Goal: Information Seeking & Learning: Learn about a topic

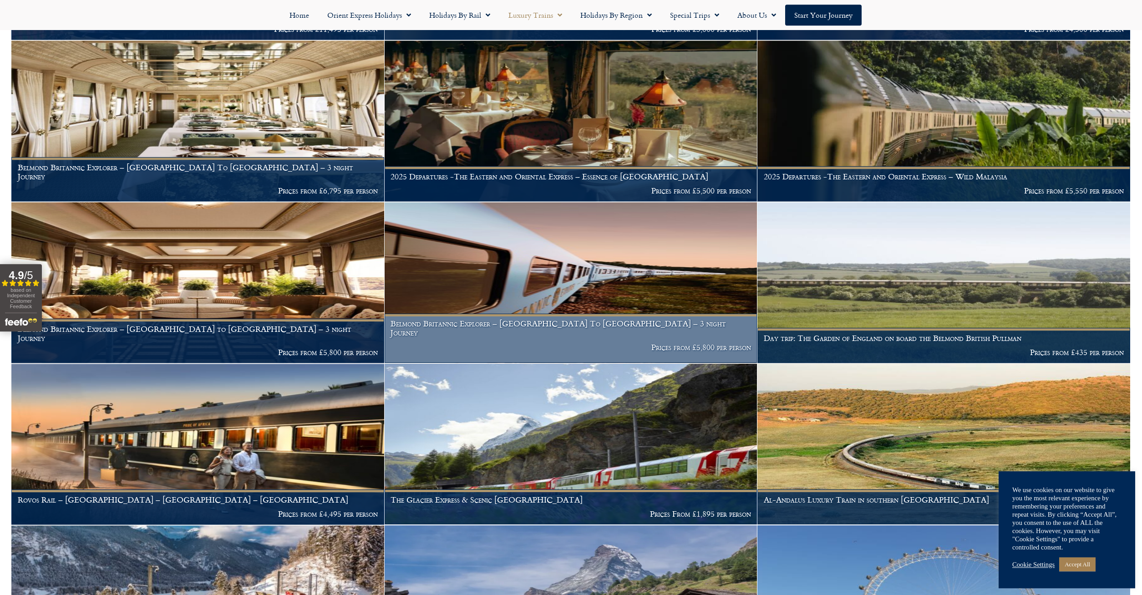
scroll to position [743, 0]
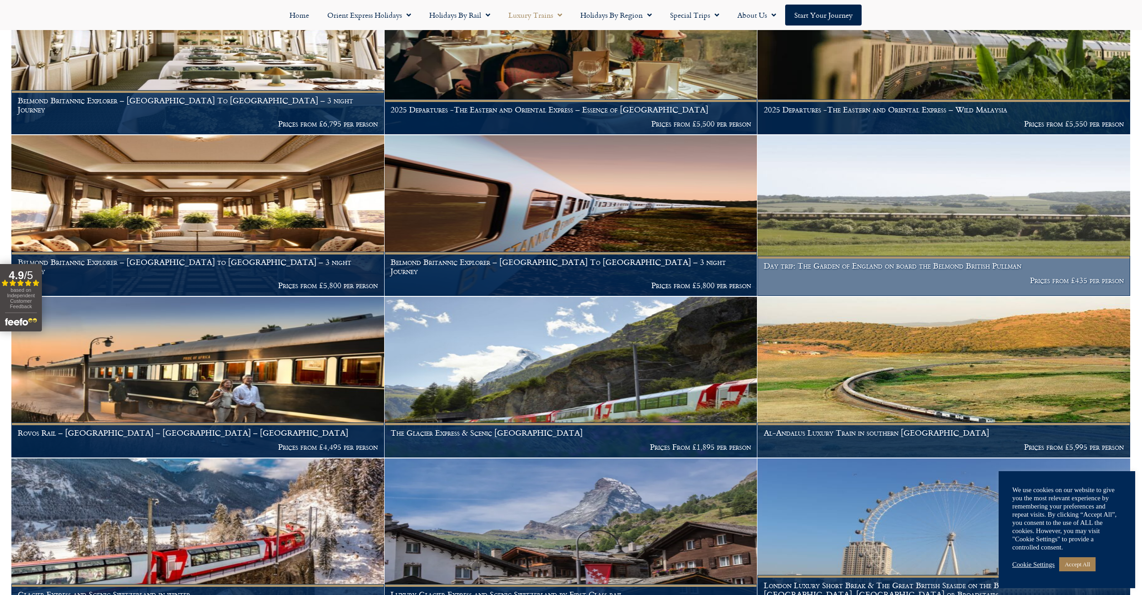
click at [908, 274] on figcaption "Day trip: The Garden of England on board the Belmond British Pullman Prices fro…" at bounding box center [944, 276] width 373 height 40
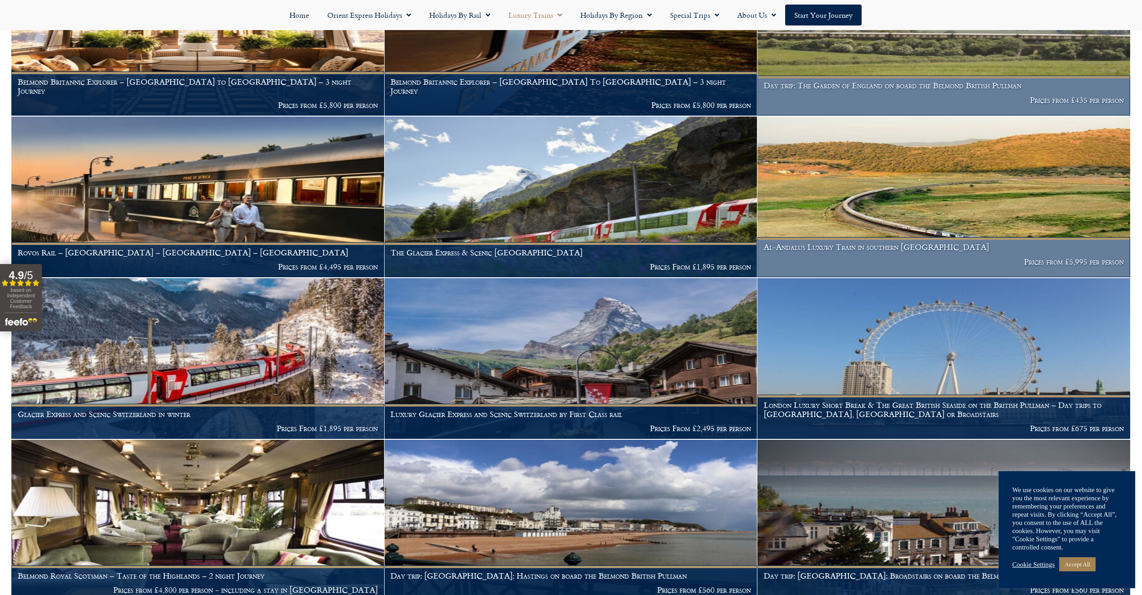
scroll to position [1022, 0]
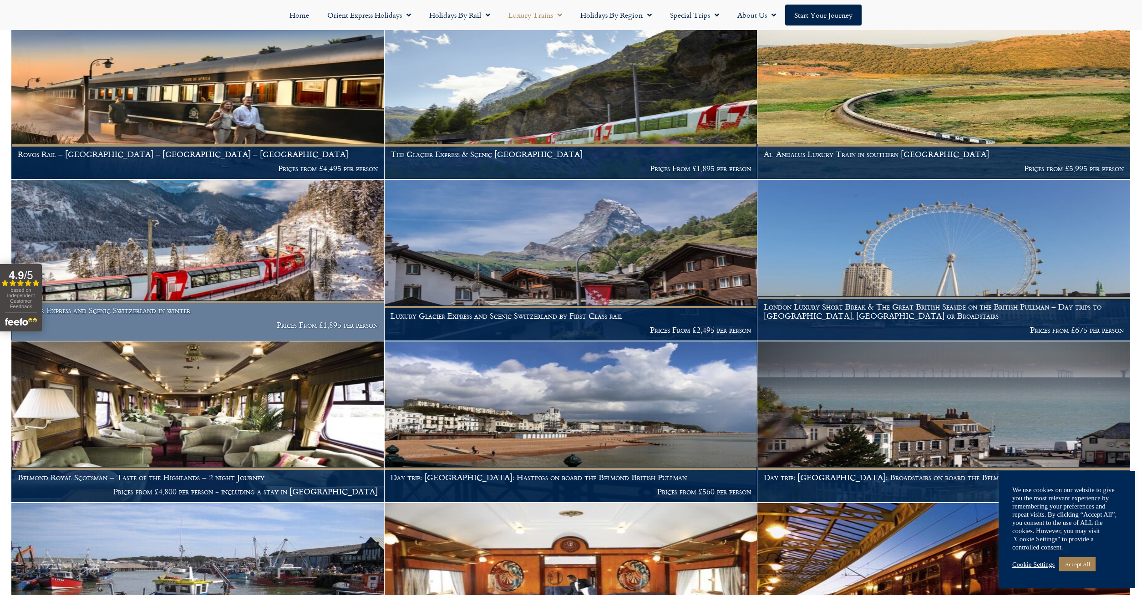
click at [321, 230] on img at bounding box center [197, 260] width 373 height 161
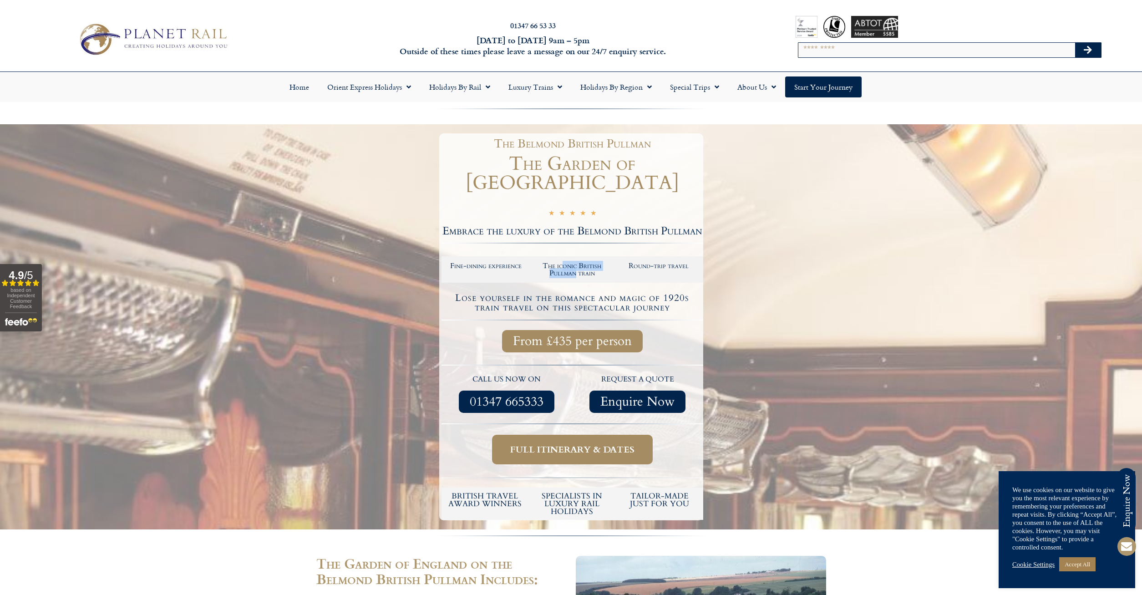
drag, startPoint x: 561, startPoint y: 259, endPoint x: 575, endPoint y: 269, distance: 17.3
click at [575, 269] on h2 "The iconic British Pullman train" at bounding box center [572, 269] width 77 height 15
drag, startPoint x: 665, startPoint y: 257, endPoint x: 678, endPoint y: 257, distance: 12.7
click at [678, 262] on h2 "Round-trip travel" at bounding box center [658, 265] width 77 height 7
drag, startPoint x: 561, startPoint y: 331, endPoint x: 587, endPoint y: 332, distance: 25.5
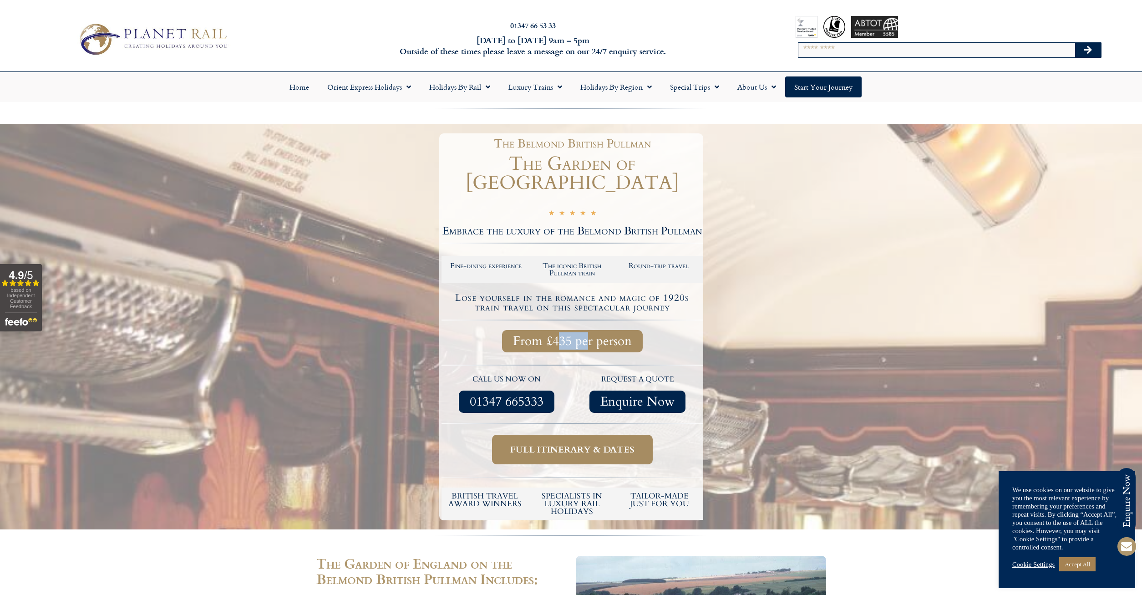
click at [587, 336] on span "From £435 per person" at bounding box center [572, 341] width 119 height 11
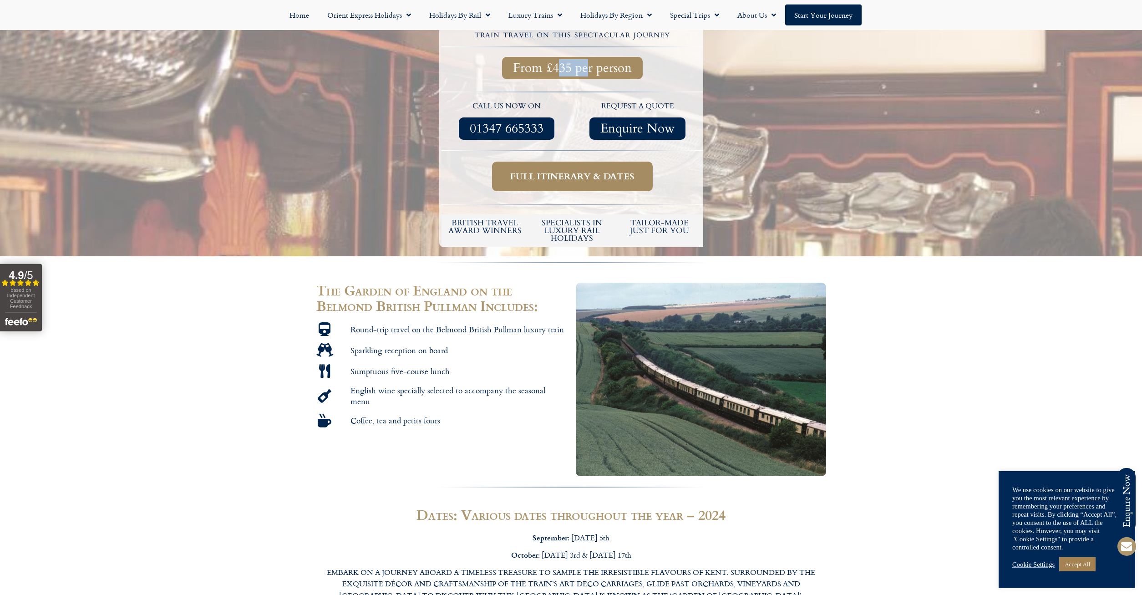
scroll to position [325, 0]
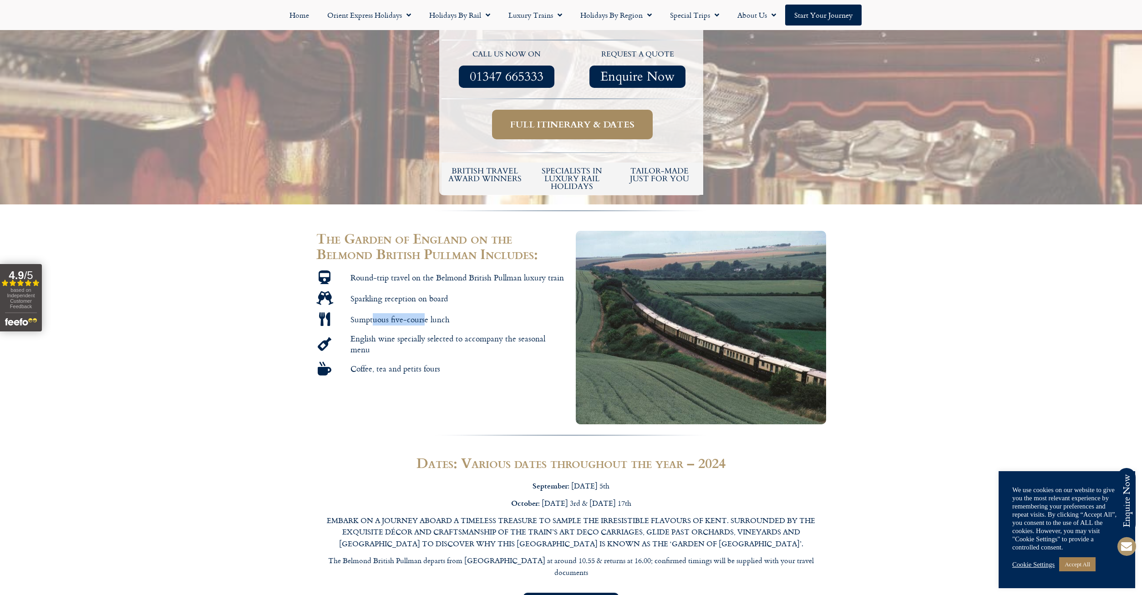
drag, startPoint x: 372, startPoint y: 312, endPoint x: 423, endPoint y: 311, distance: 50.6
click at [423, 314] on span "Sumptuous five-course lunch" at bounding box center [399, 319] width 102 height 10
drag, startPoint x: 364, startPoint y: 333, endPoint x: 399, endPoint y: 336, distance: 35.6
click at [399, 336] on span "English wine specially selected to accompany the seasonal menu" at bounding box center [457, 343] width 219 height 21
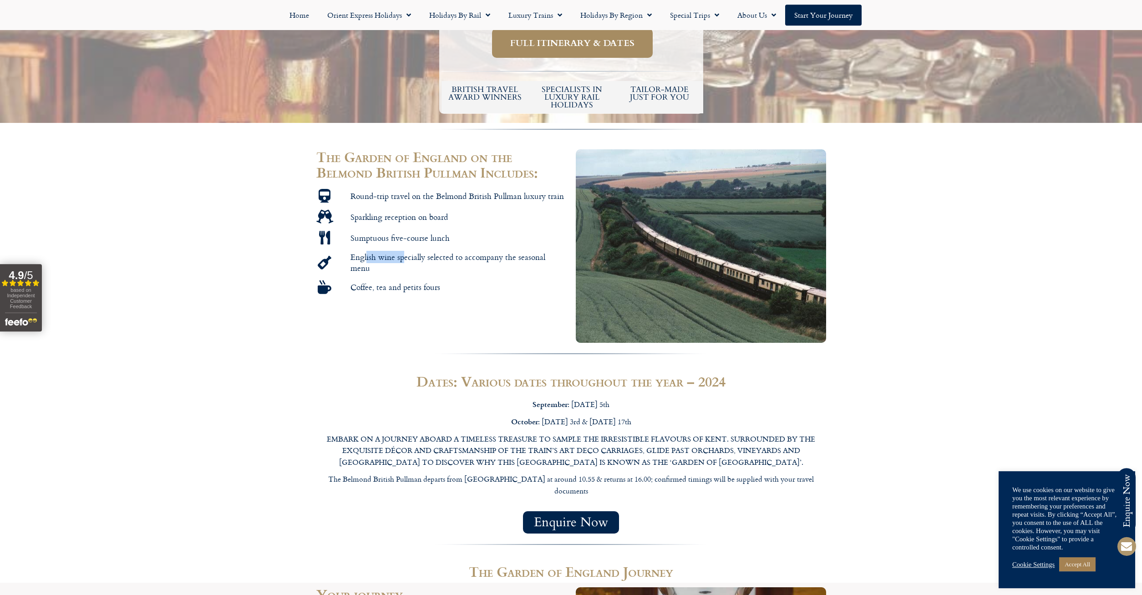
scroll to position [418, 0]
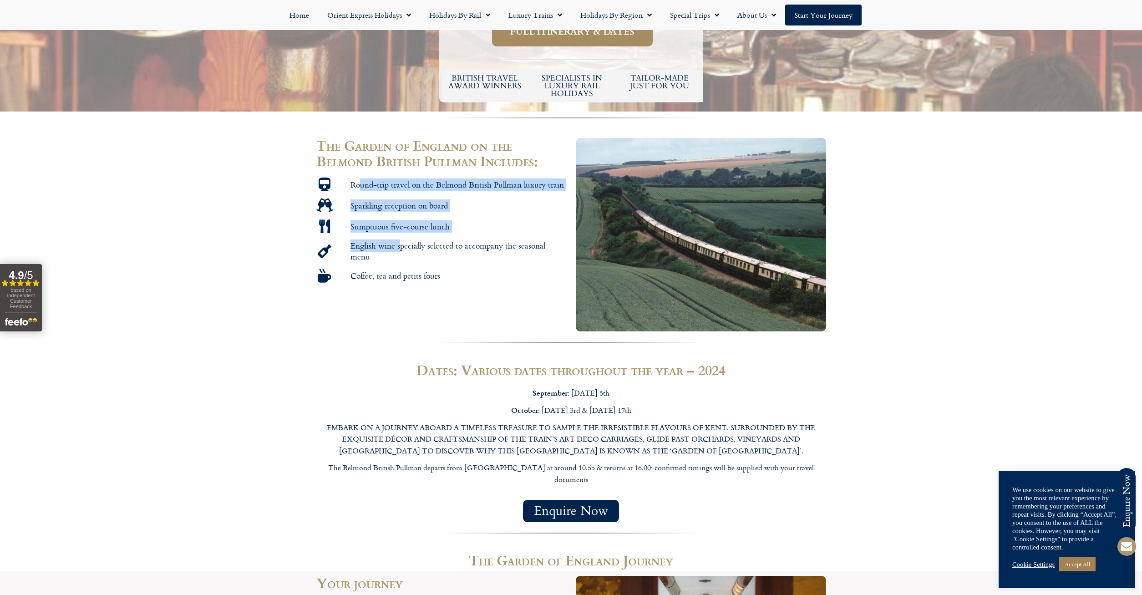
drag, startPoint x: 361, startPoint y: 182, endPoint x: 398, endPoint y: 251, distance: 79.0
click at [398, 251] on ul "Round-trip travel on the Belmond British Pullman luxury train Sparkling recepti…" at bounding box center [441, 230] width 250 height 105
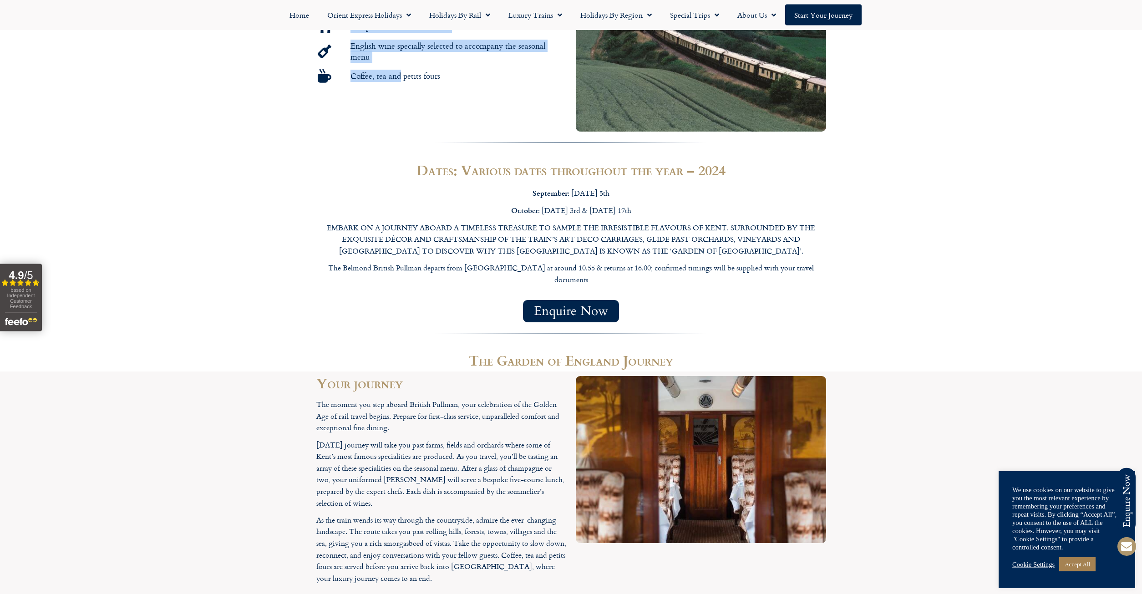
scroll to position [604, 0]
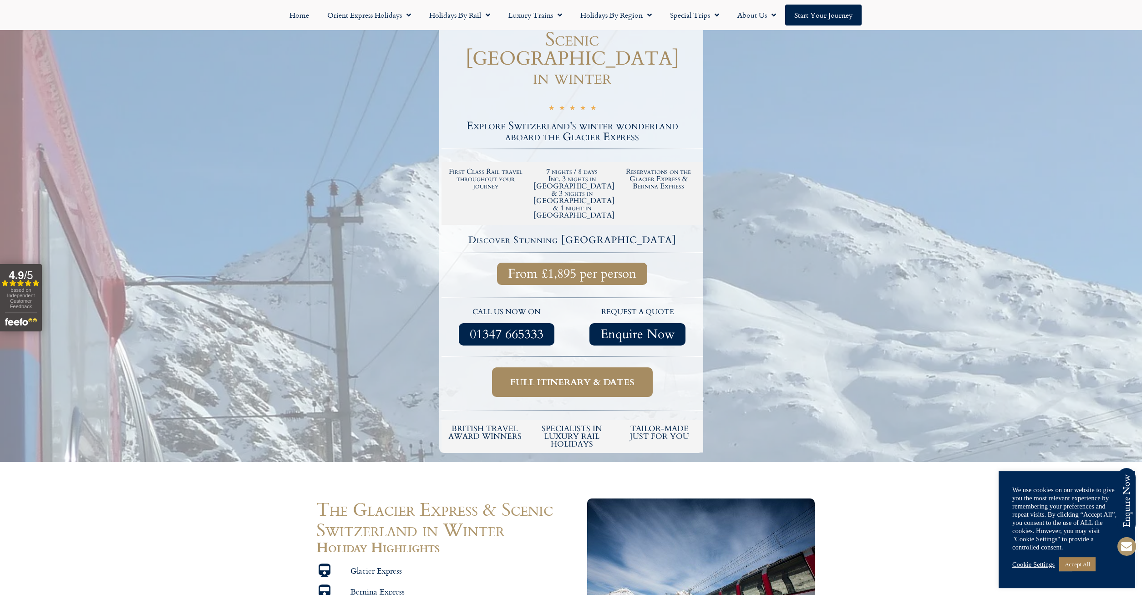
scroll to position [139, 0]
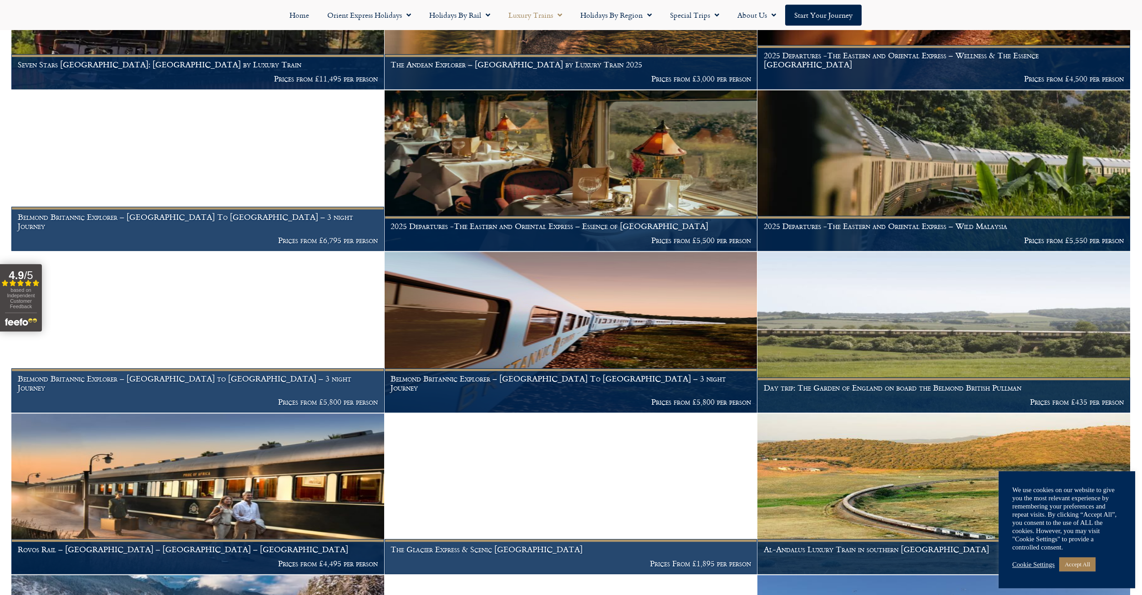
scroll to position [650, 0]
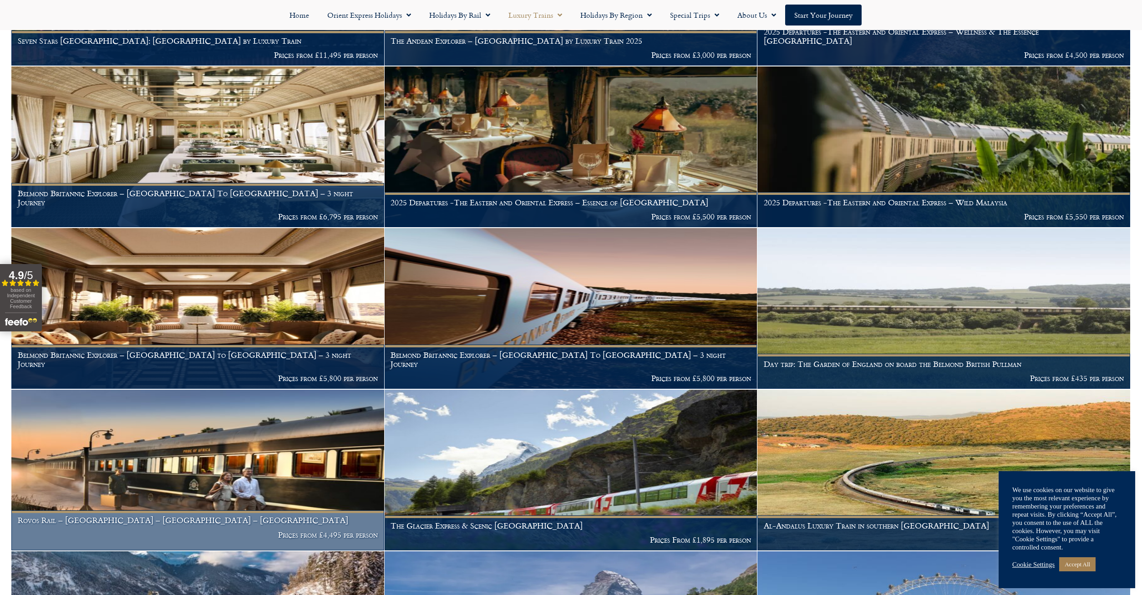
click at [235, 454] on img at bounding box center [197, 470] width 373 height 161
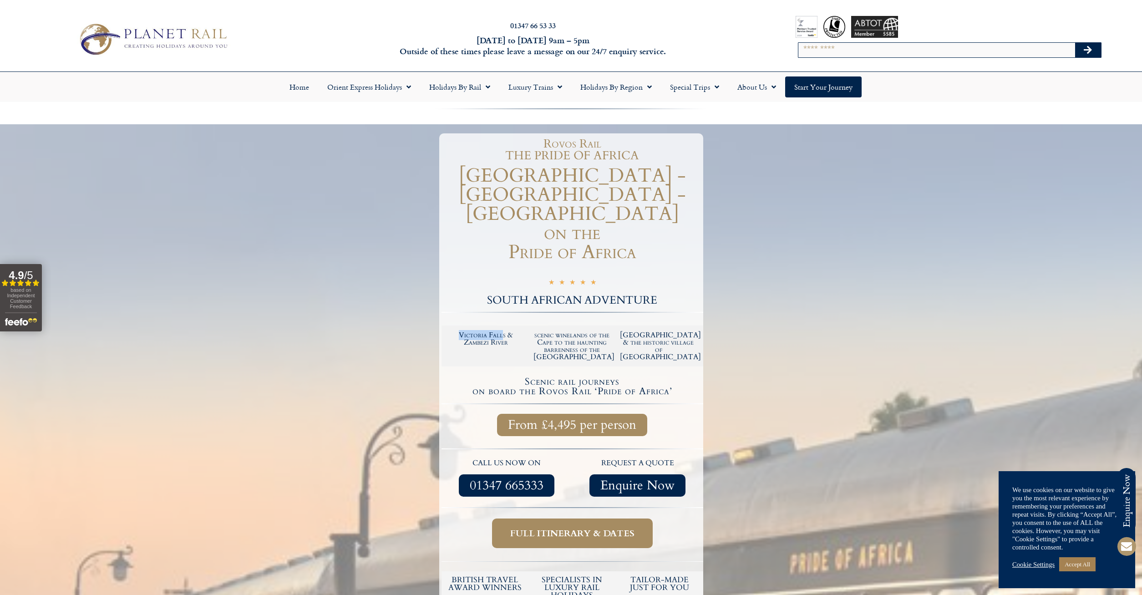
drag, startPoint x: 457, startPoint y: 313, endPoint x: 504, endPoint y: 312, distance: 46.5
click at [504, 331] on h2 "Victoria Falls & Zambezi River" at bounding box center [486, 338] width 77 height 15
click at [528, 186] on h1 "VICTORIA FALLS - PRETORIA - CAPE TOWN on the Pride of Africa" at bounding box center [573, 214] width 262 height 96
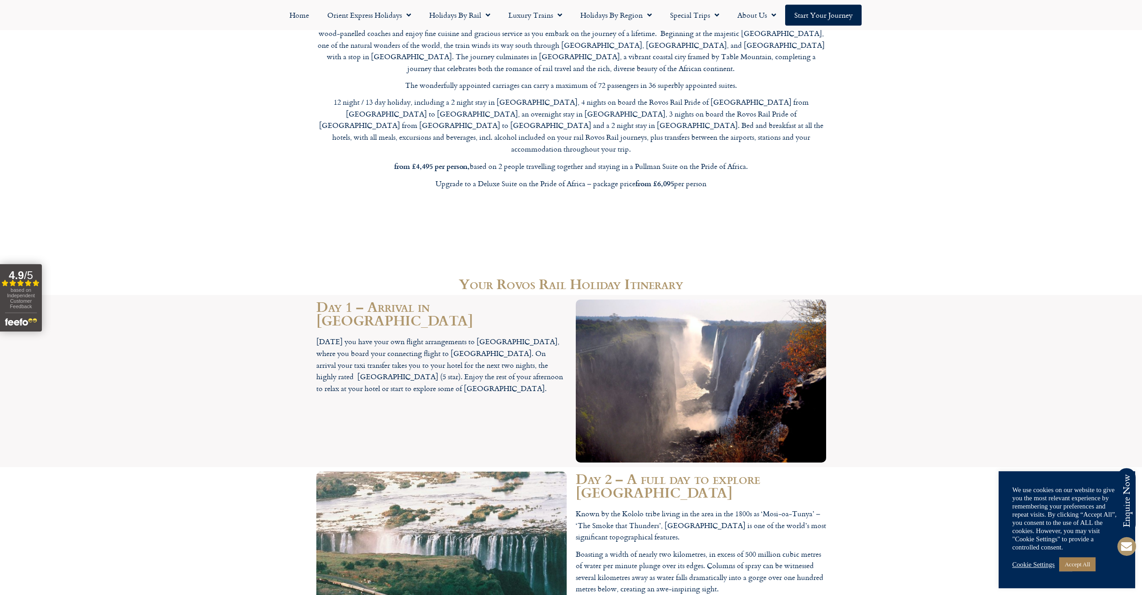
scroll to position [1208, 0]
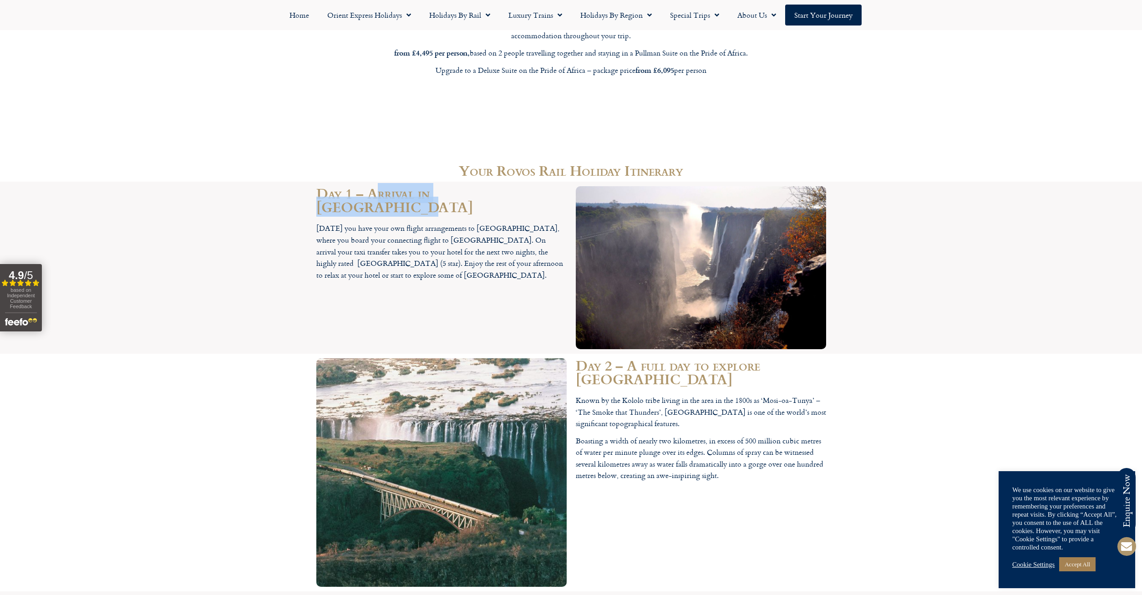
drag, startPoint x: 377, startPoint y: 140, endPoint x: 538, endPoint y: 132, distance: 160.9
click at [538, 186] on h2 "Day 1 – Arrival in Victoria Falls" at bounding box center [441, 199] width 250 height 27
drag, startPoint x: 637, startPoint y: 318, endPoint x: 648, endPoint y: 331, distance: 16.5
click at [645, 354] on div "Day 2 – A full day to explore Victoria Falls Known by the Kololo tribe living i…" at bounding box center [701, 473] width 260 height 238
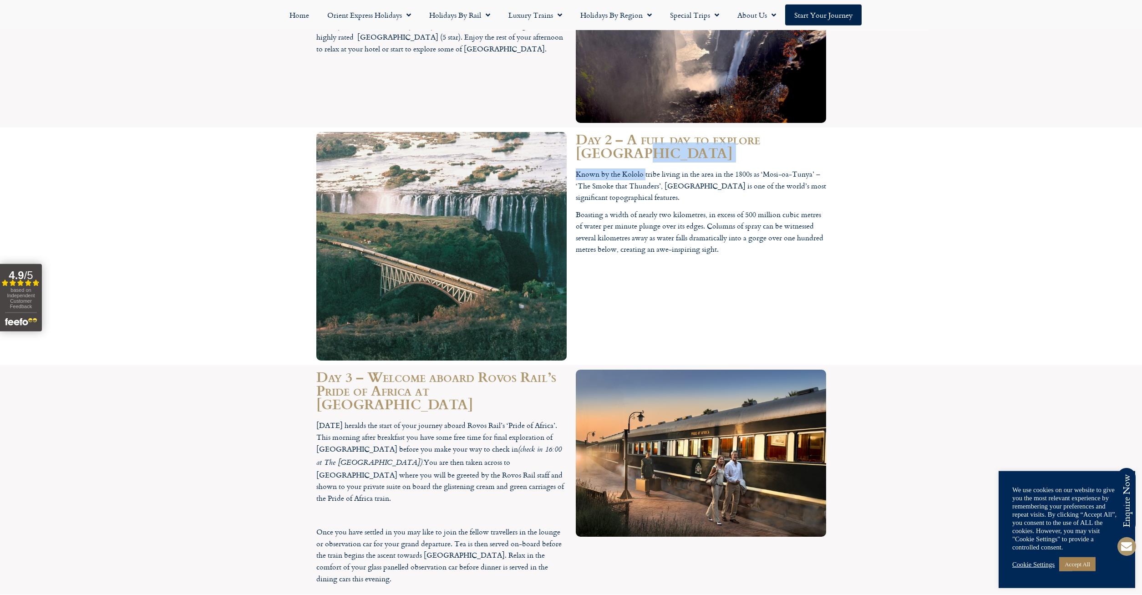
scroll to position [1486, 0]
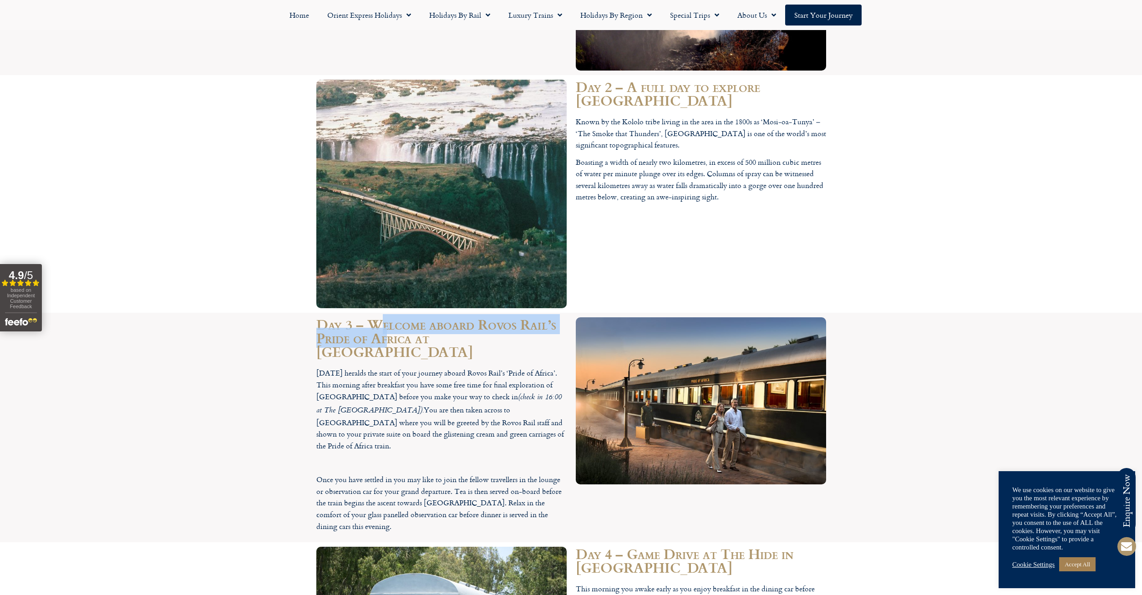
drag, startPoint x: 380, startPoint y: 265, endPoint x: 438, endPoint y: 284, distance: 61.3
click at [438, 317] on h2 "Day 3 – Welcome aboard Rovos Rail’s Pride of Africa at Victoria Falls" at bounding box center [441, 337] width 250 height 41
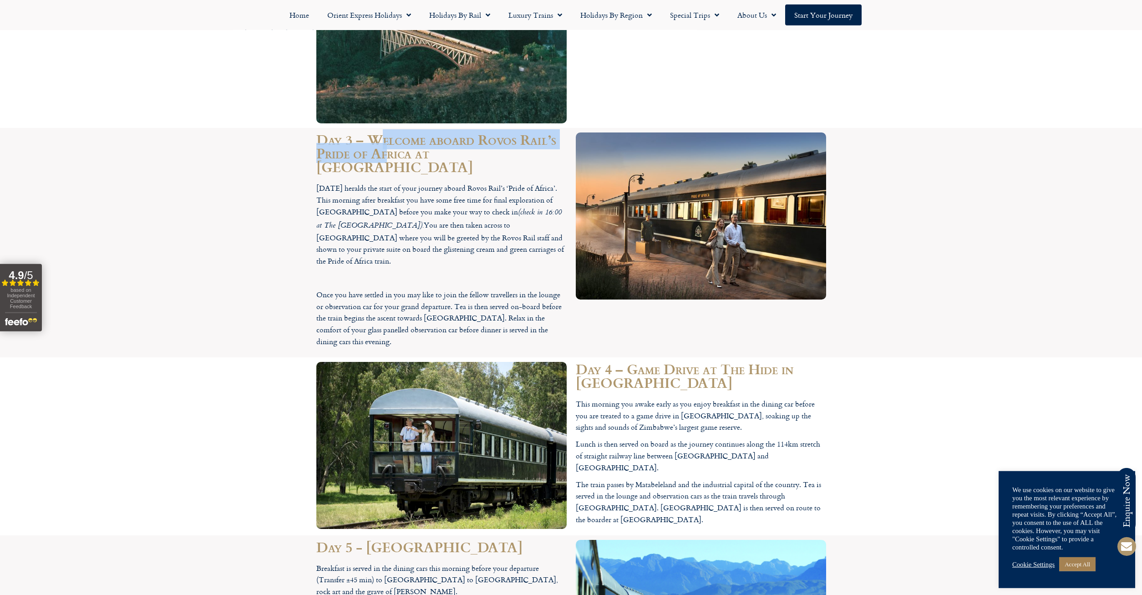
scroll to position [1672, 0]
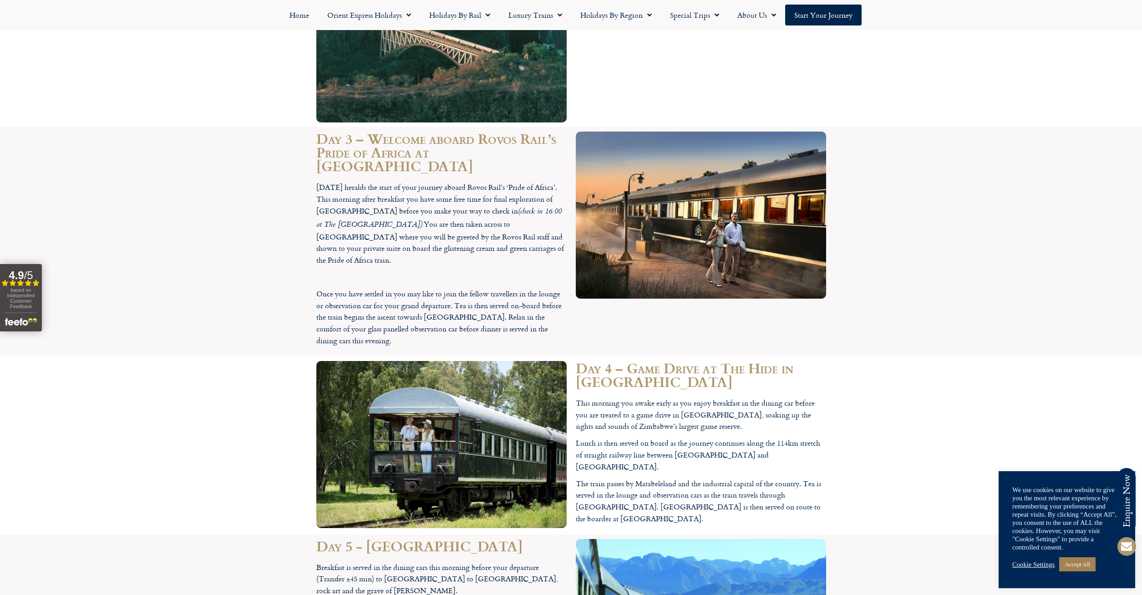
click at [645, 361] on h2 "Day 4 – Game Drive at The Hide in Hwange National Park" at bounding box center [701, 374] width 250 height 27
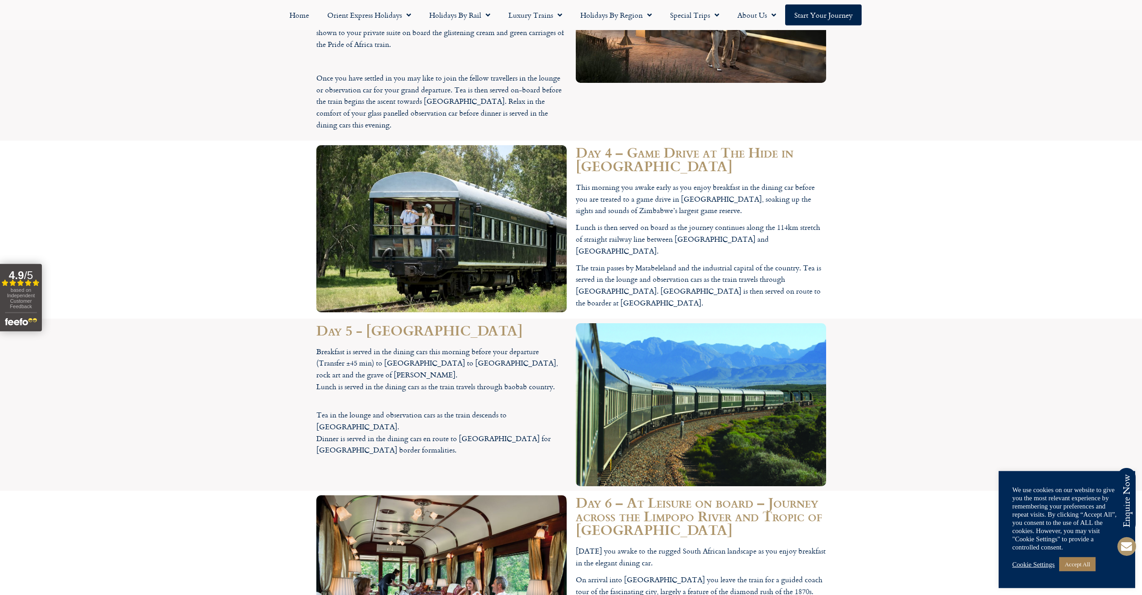
scroll to position [1904, 0]
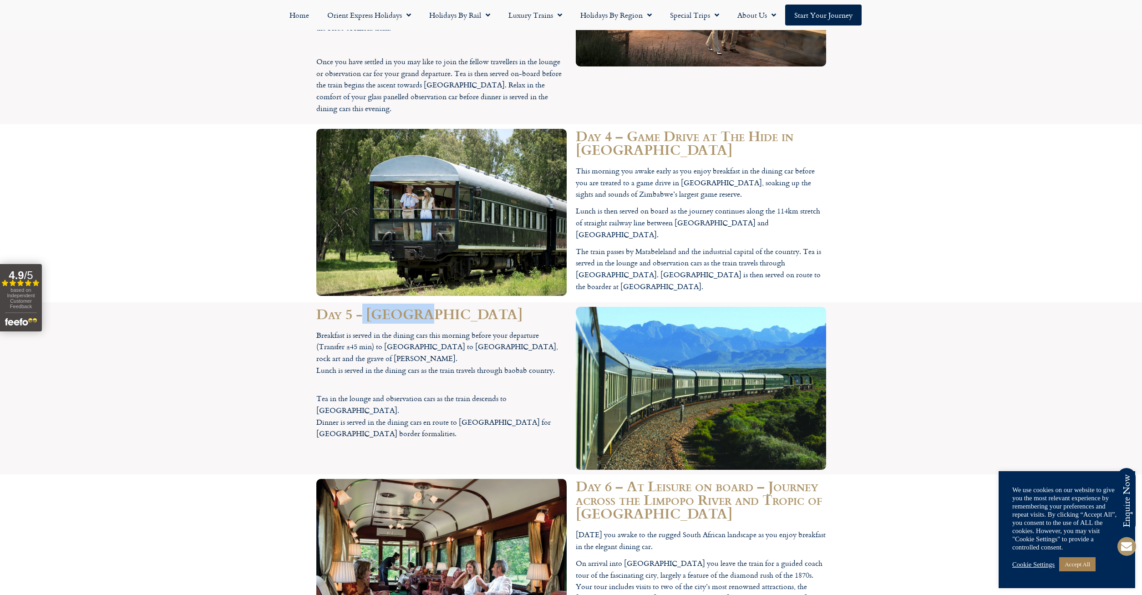
drag, startPoint x: 365, startPoint y: 229, endPoint x: 428, endPoint y: 230, distance: 63.3
click at [426, 307] on h2 "Day 5 - Matobo National Park" at bounding box center [441, 314] width 250 height 14
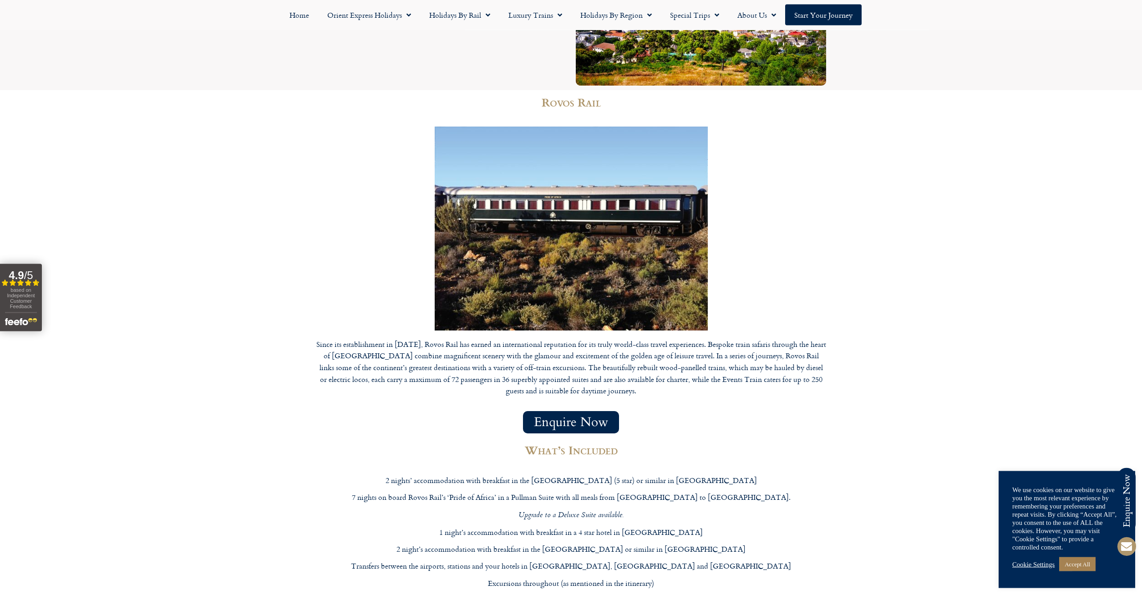
scroll to position [3901, 0]
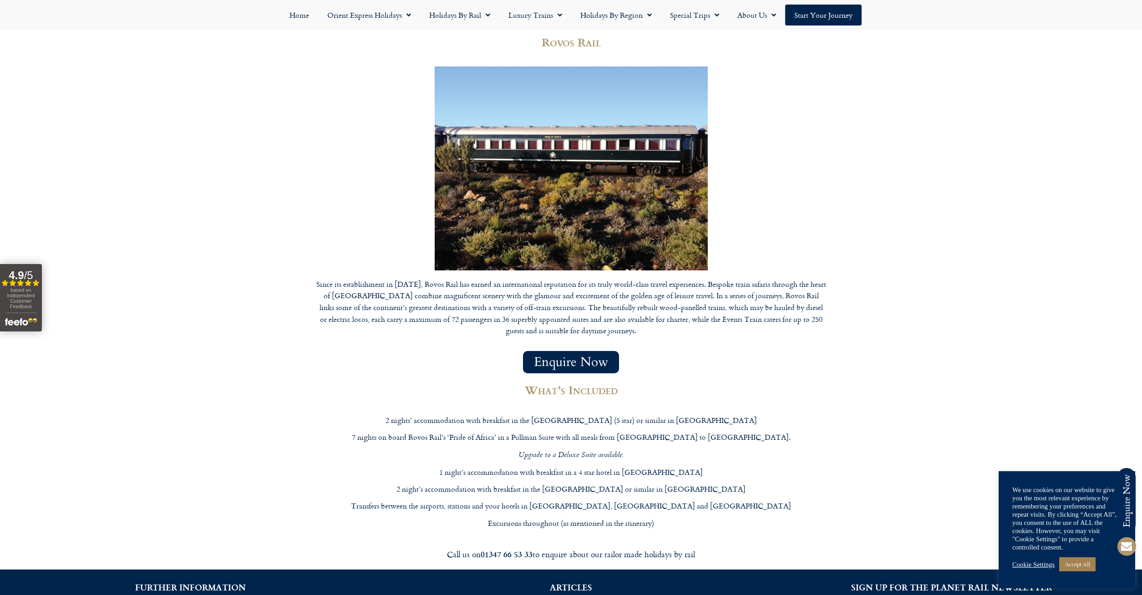
drag, startPoint x: 435, startPoint y: 271, endPoint x: 699, endPoint y: 264, distance: 264.2
click at [699, 382] on div "What’s Included 2 nights’ accommodation with breakfast in the Taj Hotel (5 star…" at bounding box center [571, 455] width 510 height 147
drag, startPoint x: 398, startPoint y: 287, endPoint x: 553, endPoint y: 282, distance: 155.4
click at [553, 382] on div "What’s Included 2 nights’ accommodation with breakfast in the Taj Hotel (5 star…" at bounding box center [571, 455] width 510 height 147
click at [597, 432] on p "7 nights on board Rovos Rail’s ‘Pride of Africa’ in a Pullman Suite with all me…" at bounding box center [571, 438] width 510 height 12
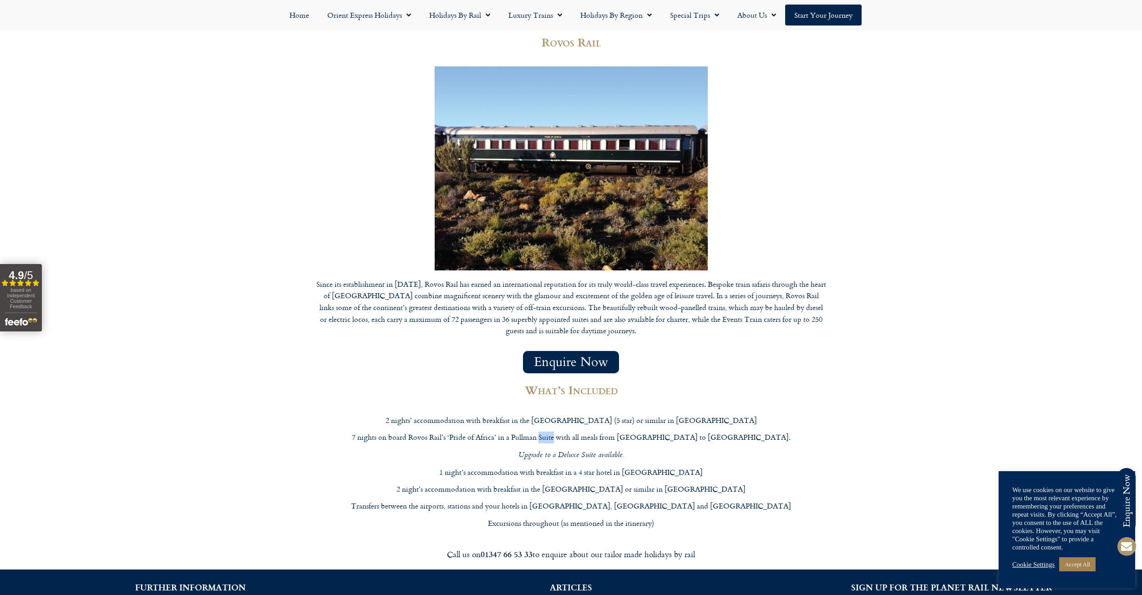
drag, startPoint x: 580, startPoint y: 288, endPoint x: 595, endPoint y: 291, distance: 15.3
click at [595, 432] on p "7 nights on board Rovos Rail’s ‘Pride of Africa’ in a Pullman Suite with all me…" at bounding box center [571, 438] width 510 height 12
drag, startPoint x: 607, startPoint y: 285, endPoint x: 718, endPoint y: 291, distance: 111.2
click at [718, 432] on p "7 nights on board Rovos Rail’s ‘Pride of Africa’ in a Pullman Suite with all me…" at bounding box center [571, 438] width 510 height 12
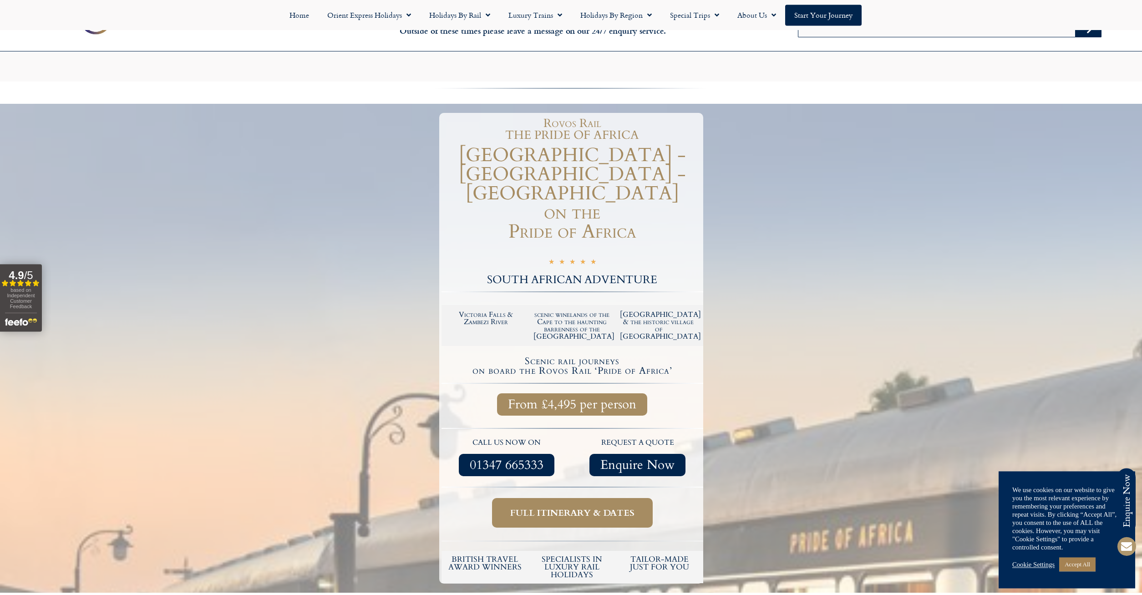
scroll to position [0, 0]
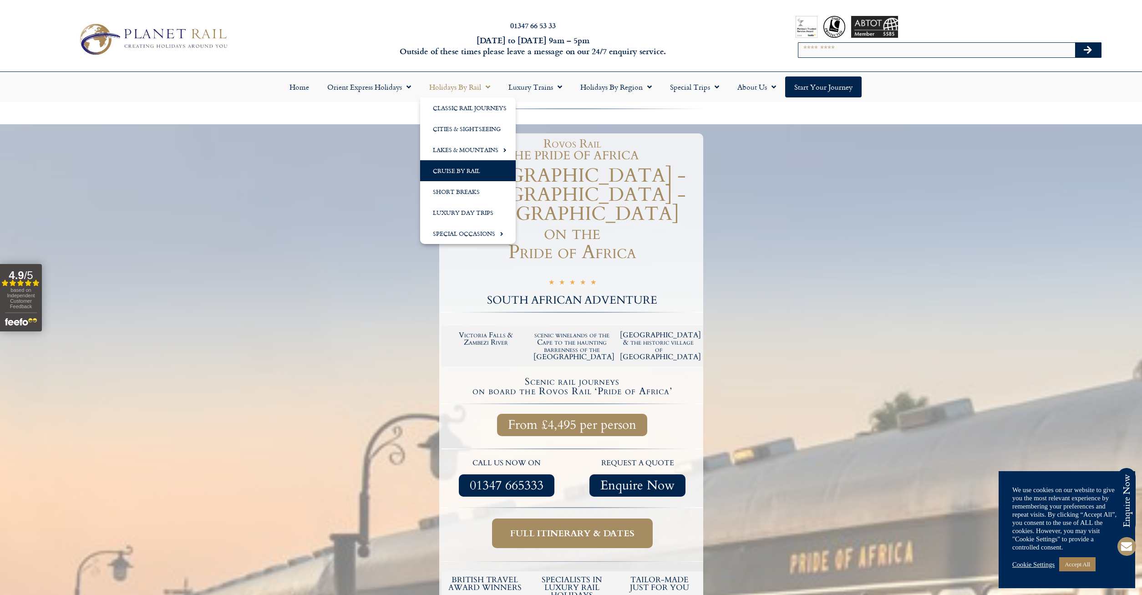
click at [458, 176] on link "Cruise by Rail" at bounding box center [468, 170] width 96 height 21
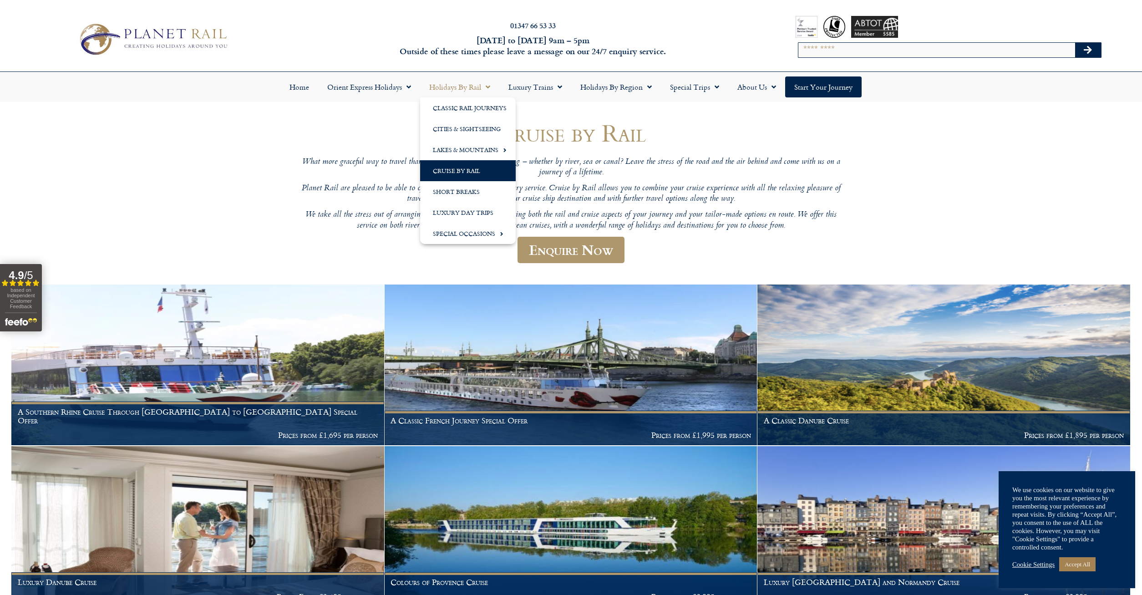
click at [369, 177] on p "What more graceful way to travel than by combining rail and cruising – whether …" at bounding box center [571, 167] width 546 height 21
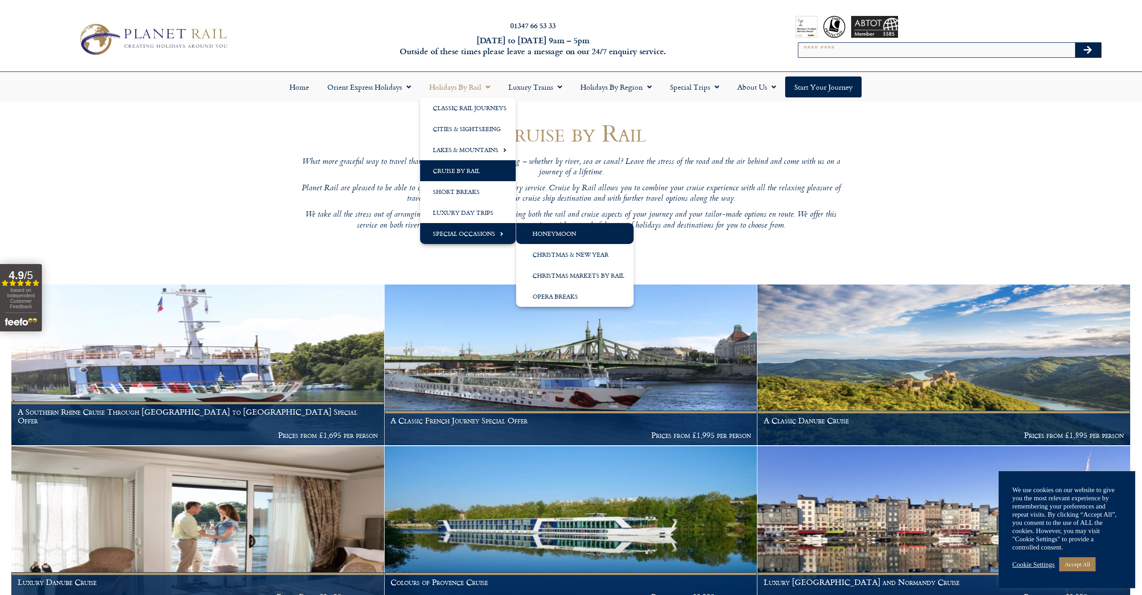
click at [539, 228] on link "Honeymoon" at bounding box center [574, 233] width 117 height 21
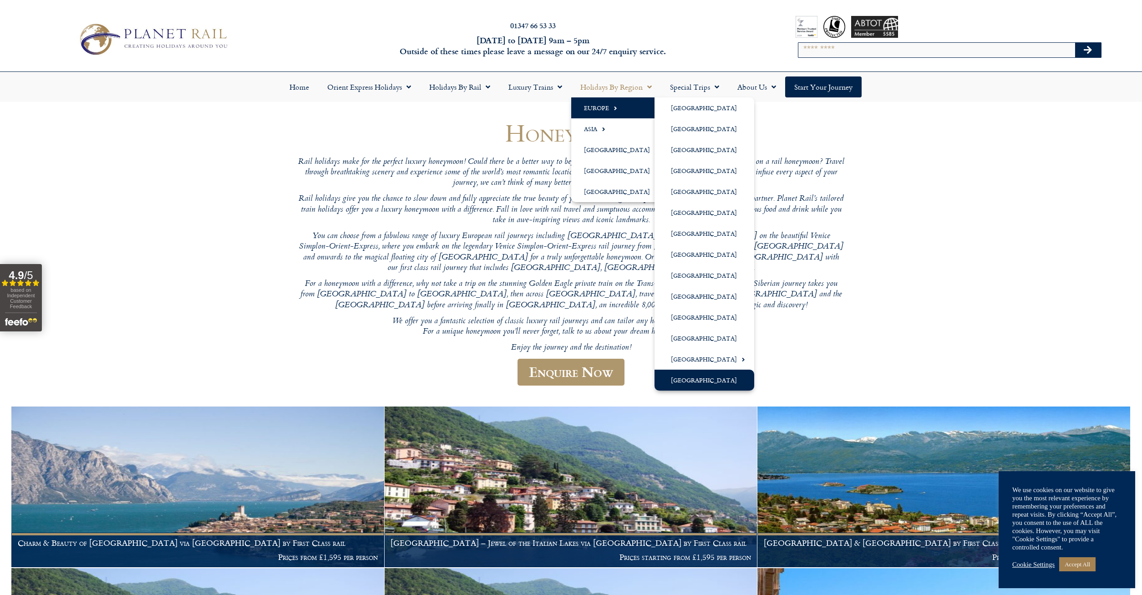
click at [703, 381] on link "[GEOGRAPHIC_DATA]" at bounding box center [705, 380] width 100 height 21
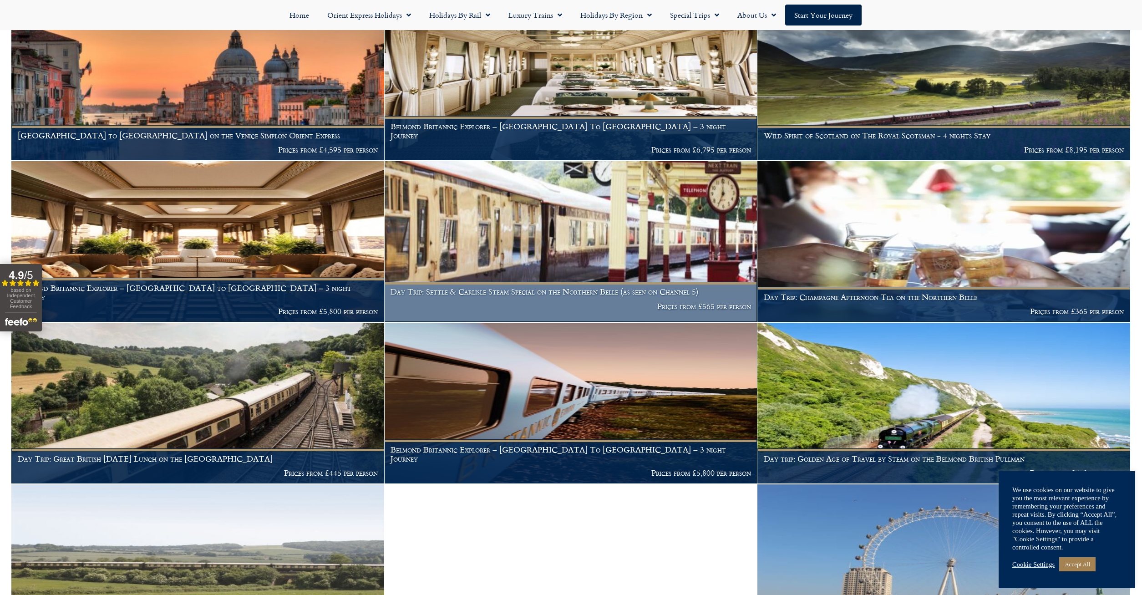
scroll to position [139, 0]
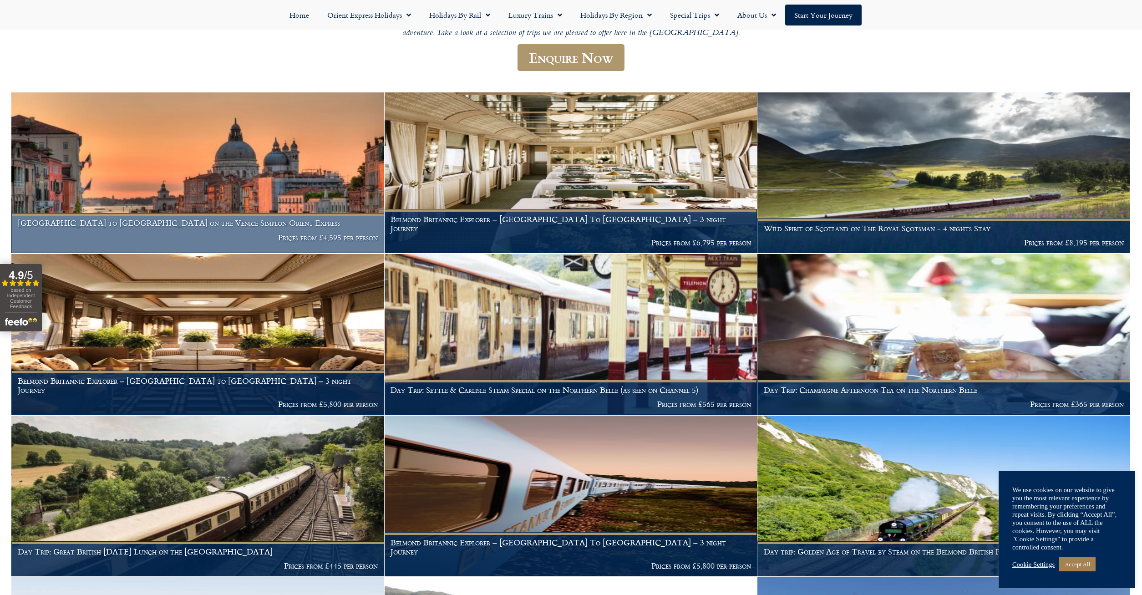
click at [291, 189] on img at bounding box center [197, 172] width 373 height 161
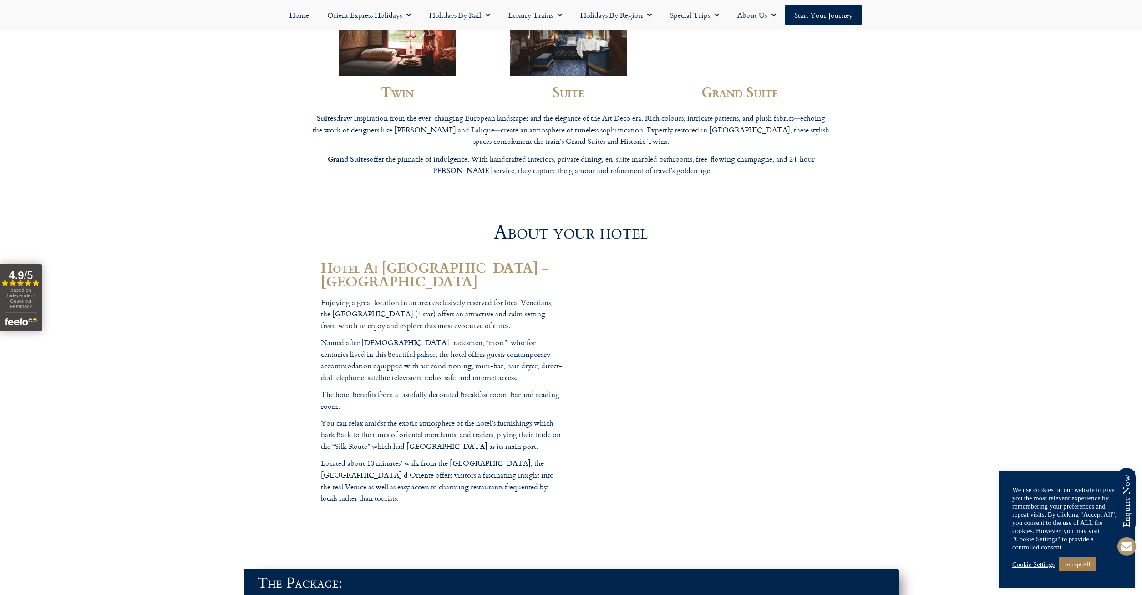
scroll to position [2972, 0]
